Goal: Use online tool/utility: Utilize a website feature to perform a specific function

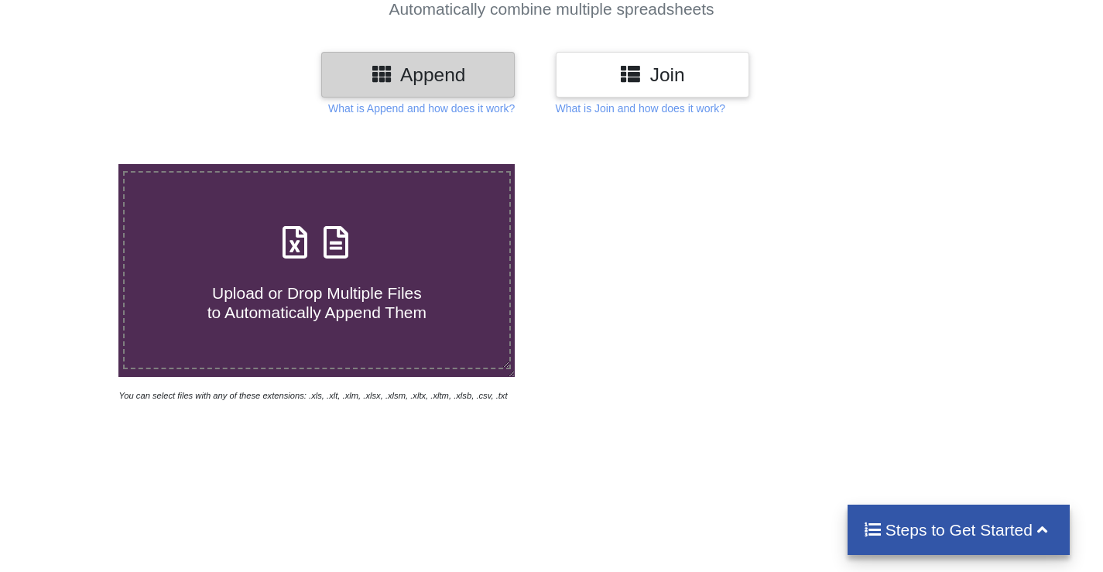
scroll to position [155, 0]
click at [310, 259] on span at bounding box center [317, 243] width 82 height 36
click at [74, 164] on input "Upload or Drop Multiple Files to Automatically Append Them" at bounding box center [74, 164] width 0 height 0
type input "C:\fakepath\Acct Statement_XX6353_11082025.xlsx"
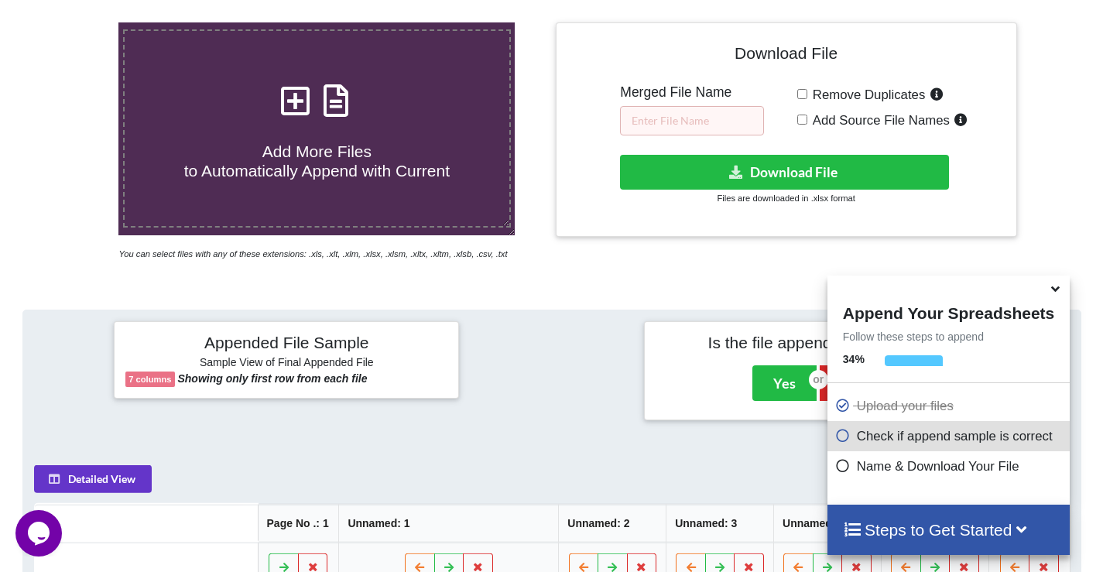
scroll to position [219, 0]
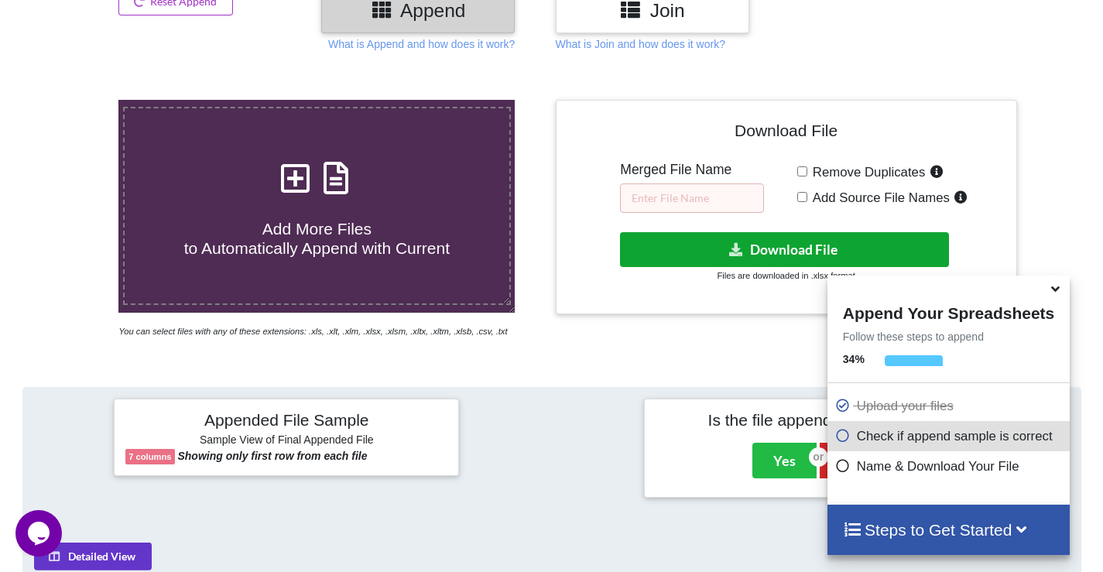
click at [753, 240] on button "Download File" at bounding box center [784, 249] width 329 height 35
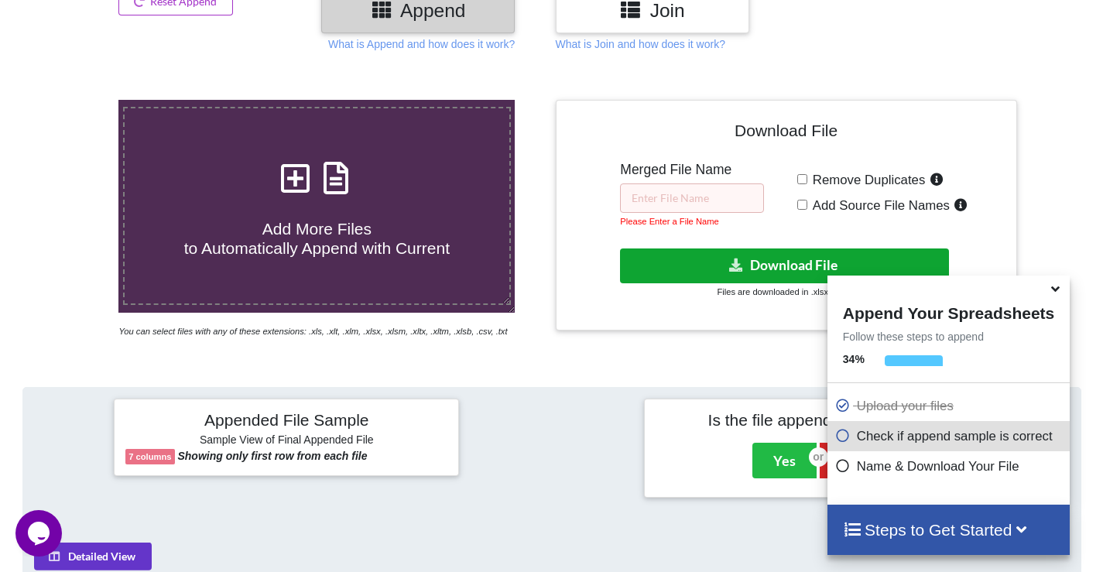
click at [752, 260] on button "Download File" at bounding box center [784, 265] width 329 height 35
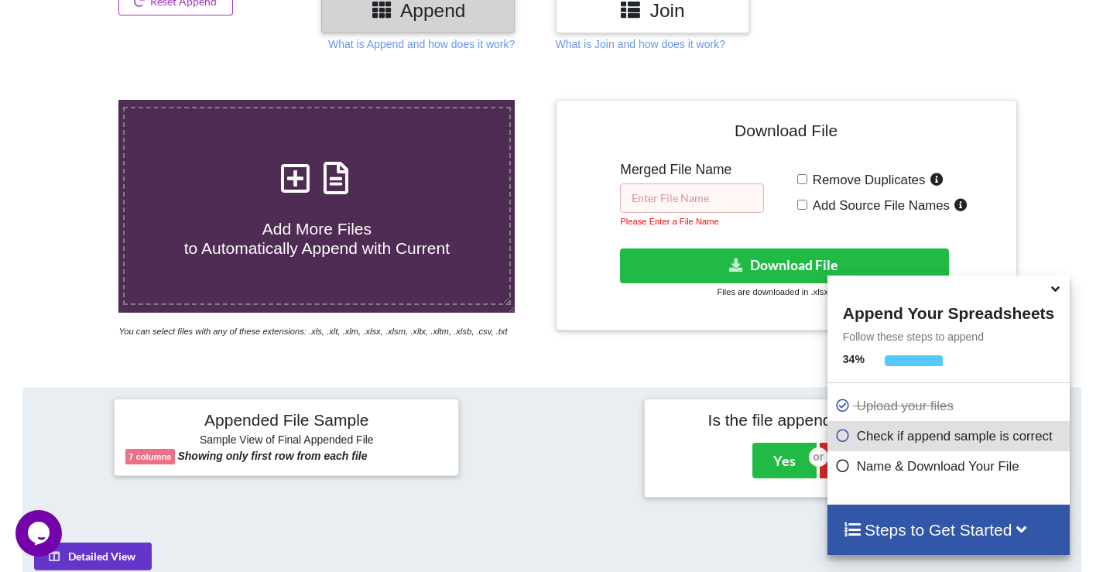
click at [666, 200] on input "text" at bounding box center [692, 197] width 144 height 29
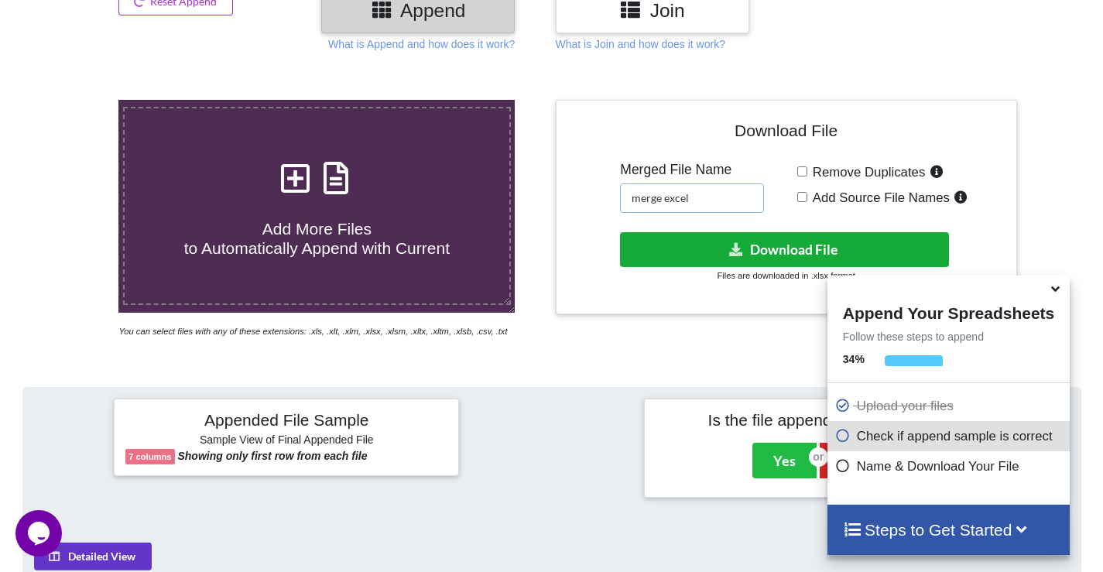
type input "merge excel"
click at [837, 253] on button "Download File" at bounding box center [784, 249] width 329 height 35
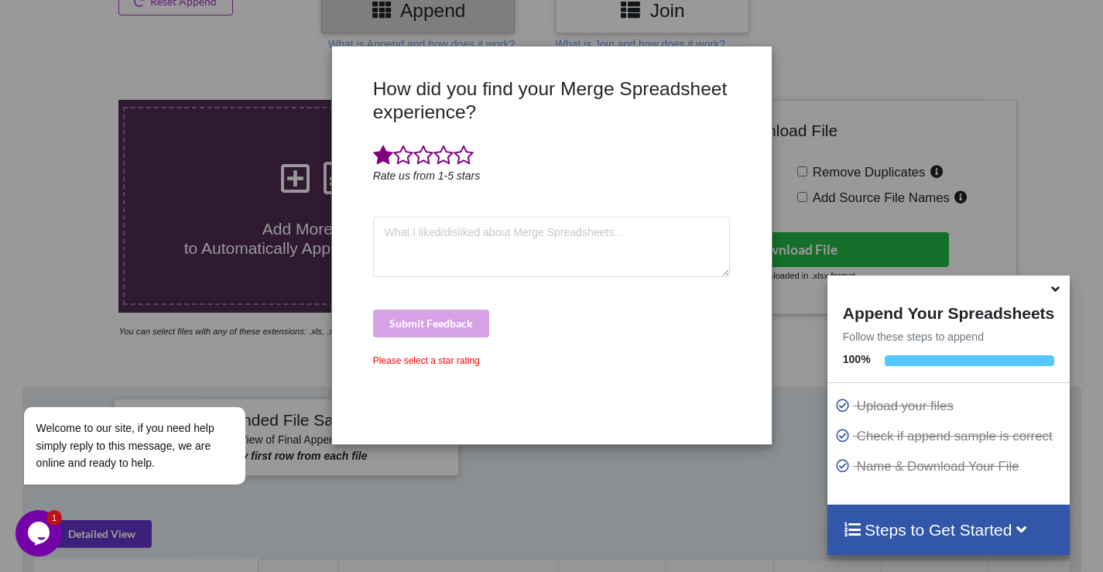
click at [387, 163] on span at bounding box center [383, 156] width 20 height 22
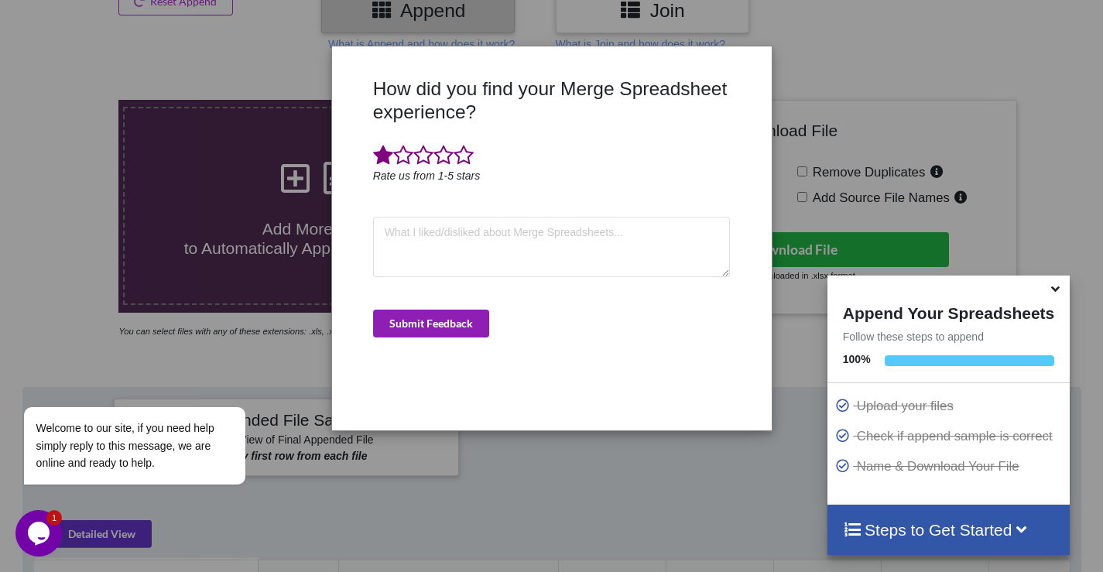
click at [473, 328] on button "Submit Feedback" at bounding box center [431, 324] width 116 height 28
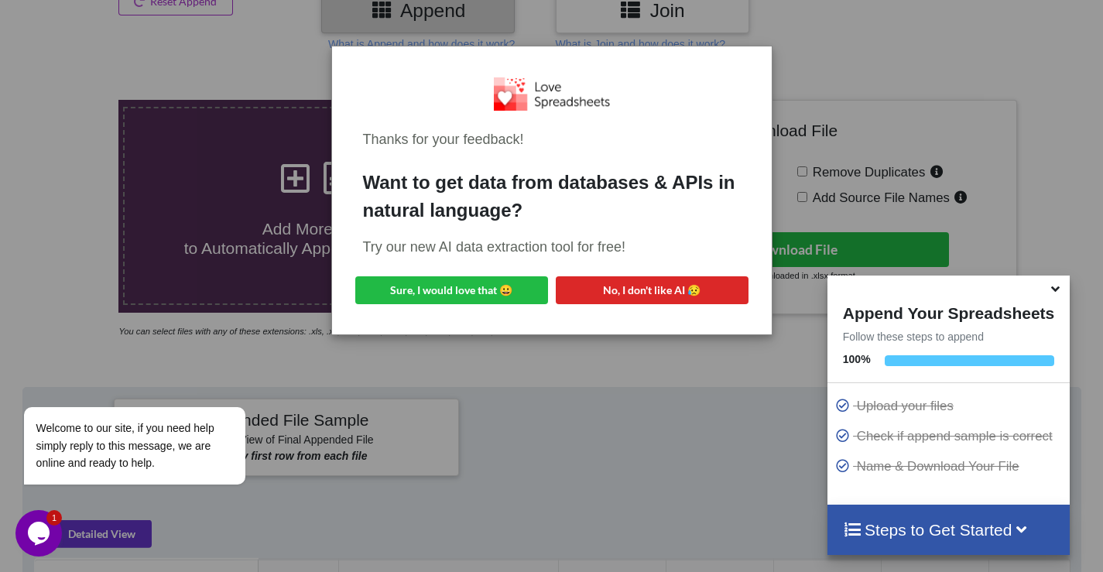
click at [875, 137] on div "Thanks for your feedback! Want to get data from databases & APIs in natural lan…" at bounding box center [551, 286] width 1103 height 572
